Goal: Task Accomplishment & Management: Use online tool/utility

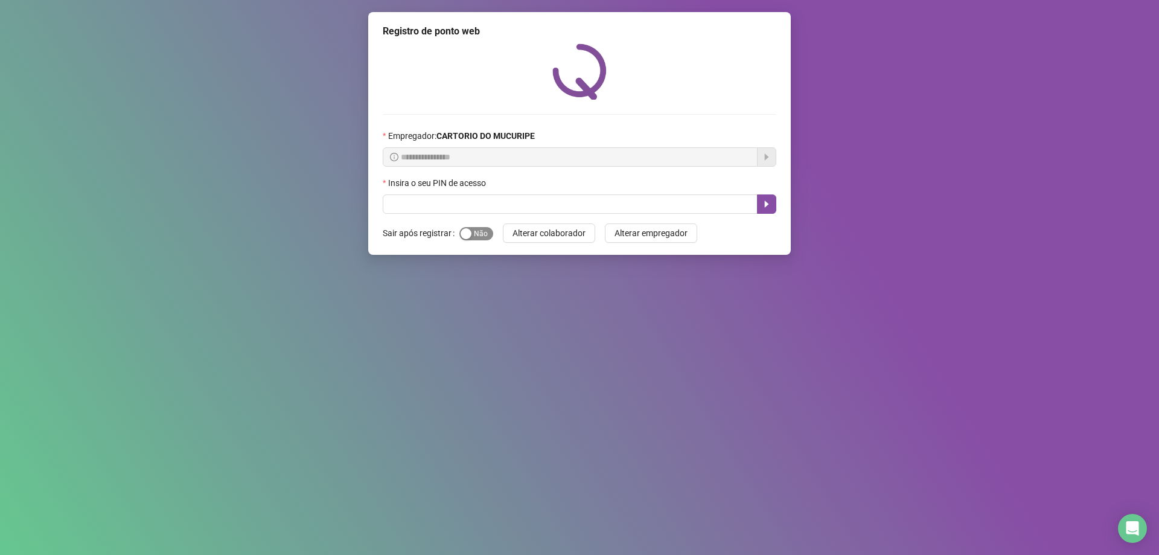
click at [468, 227] on span "Sim Não" at bounding box center [476, 233] width 34 height 13
click at [482, 205] on input "text" at bounding box center [570, 203] width 375 height 19
type input "*****"
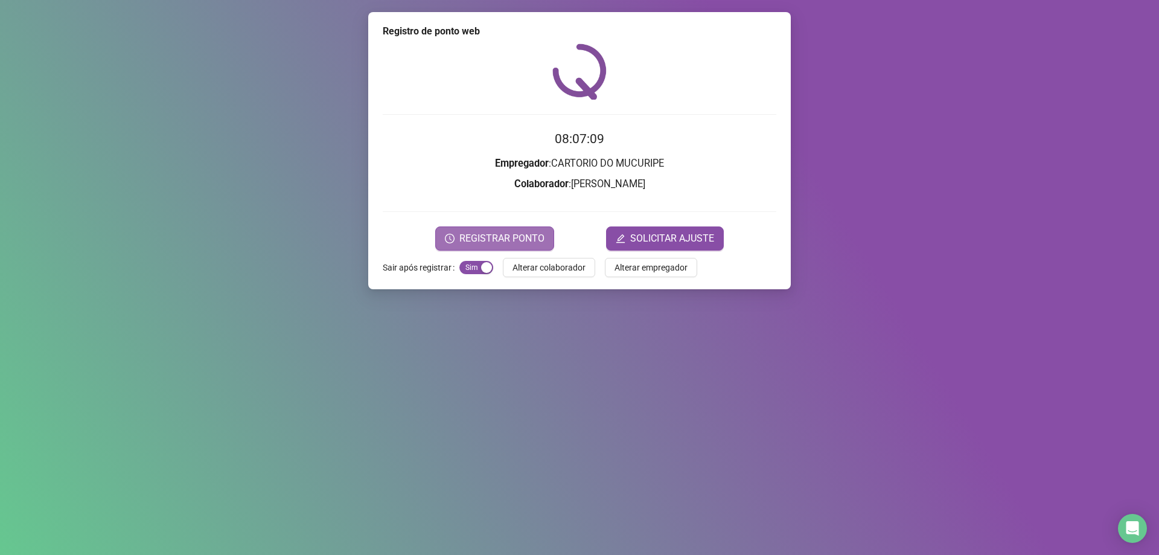
click at [519, 231] on span "REGISTRAR PONTO" at bounding box center [501, 238] width 85 height 14
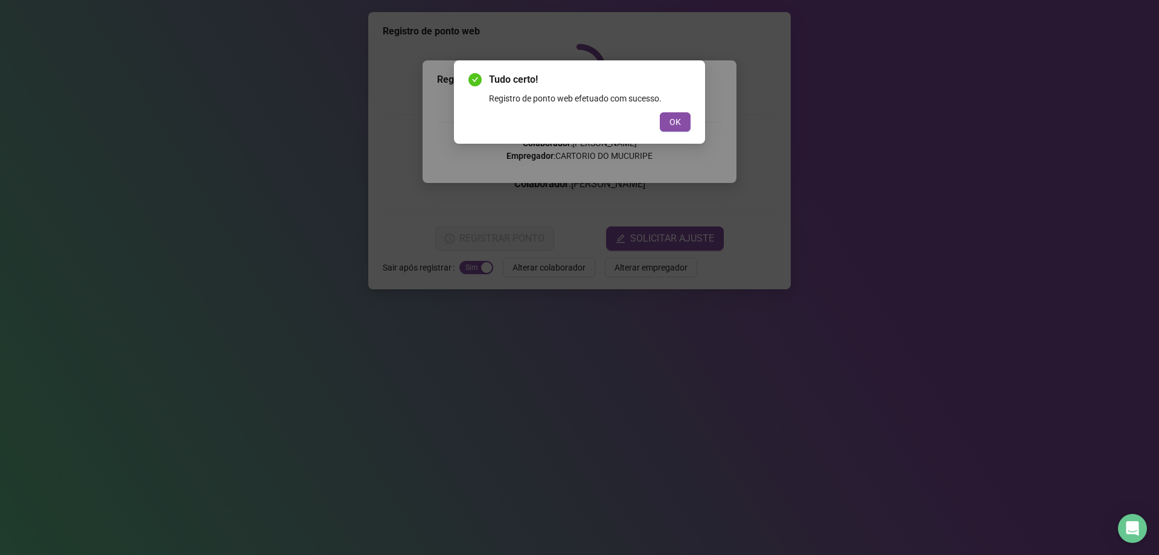
drag, startPoint x: 683, startPoint y: 119, endPoint x: 623, endPoint y: 193, distance: 94.9
click at [681, 119] on button "OK" at bounding box center [675, 121] width 31 height 19
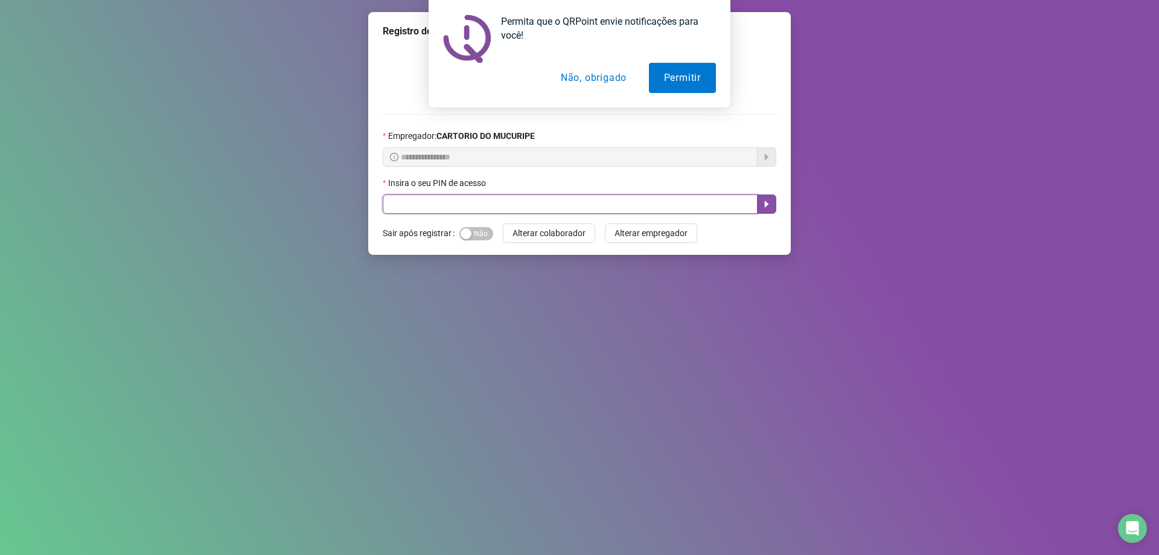
click at [424, 203] on input "text" at bounding box center [570, 203] width 375 height 19
type input "*****"
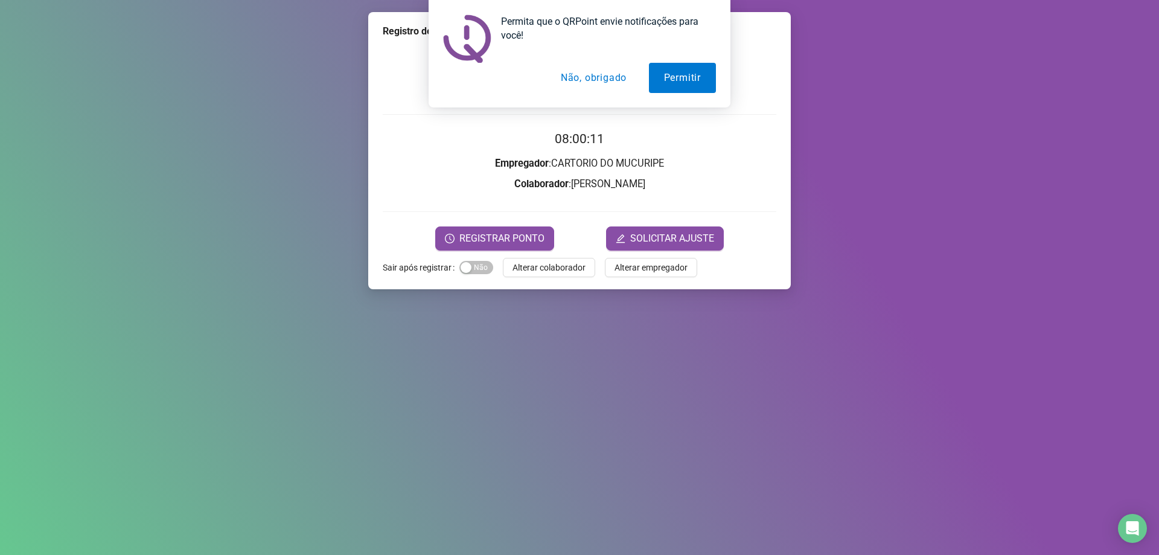
click at [503, 224] on form "08:00:11 Empregador : CARTORIO DO MUCURIPE Colaborador : ANA CAROLINA ANASTACIO…" at bounding box center [579, 189] width 393 height 121
click at [509, 234] on span "REGISTRAR PONTO" at bounding box center [501, 238] width 85 height 14
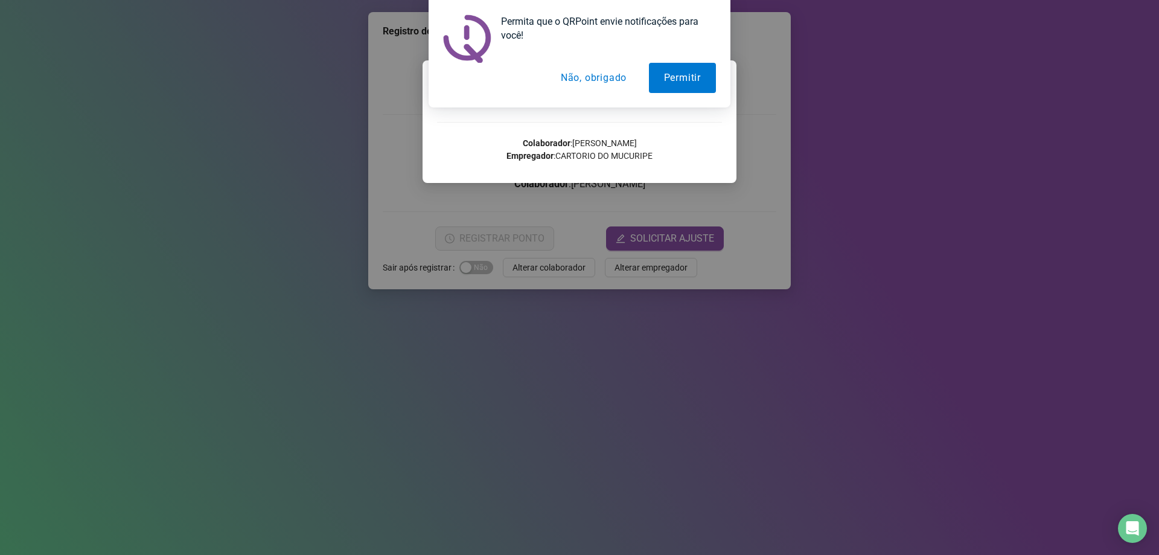
click at [592, 68] on button "Não, obrigado" at bounding box center [594, 78] width 96 height 30
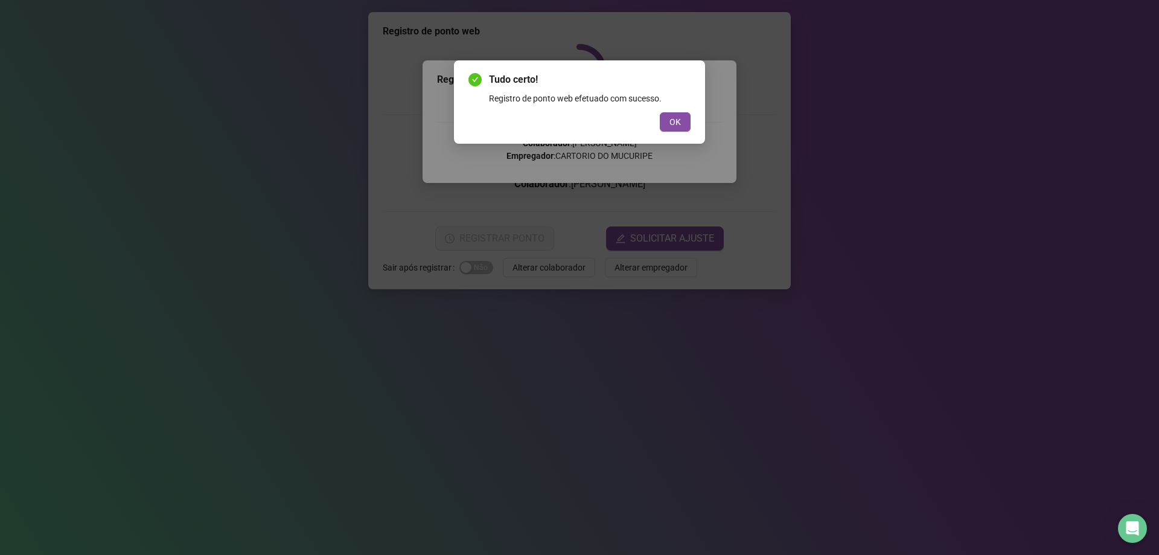
click at [721, 115] on div "Tudo certo! Registro de ponto web efetuado com sucesso. OK" at bounding box center [579, 277] width 1159 height 555
click at [685, 123] on button "OK" at bounding box center [675, 121] width 31 height 19
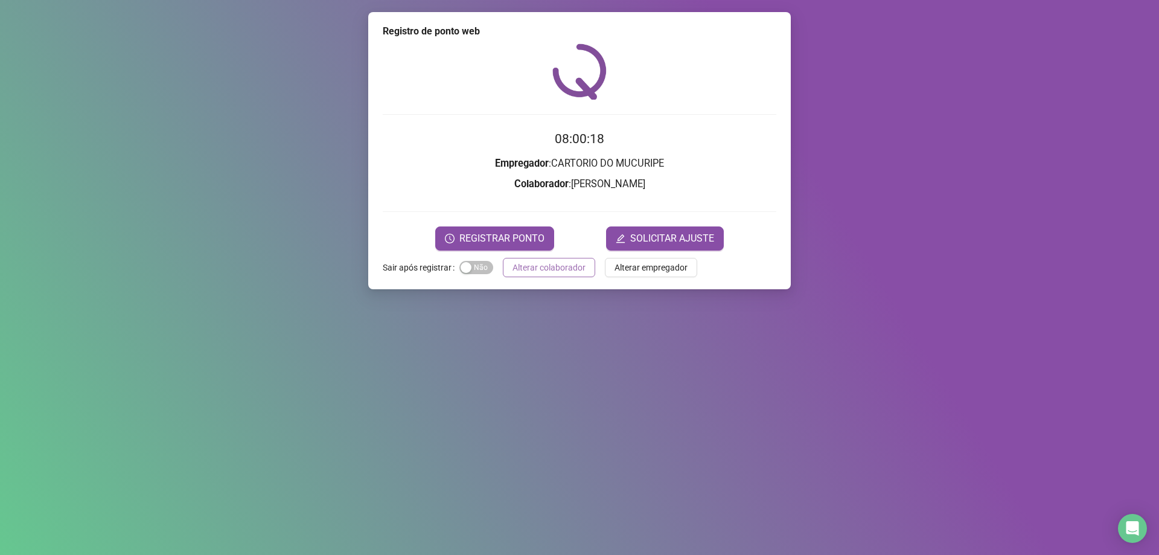
click at [554, 275] on button "Alterar colaborador" at bounding box center [549, 267] width 92 height 19
